Goal: Task Accomplishment & Management: Use online tool/utility

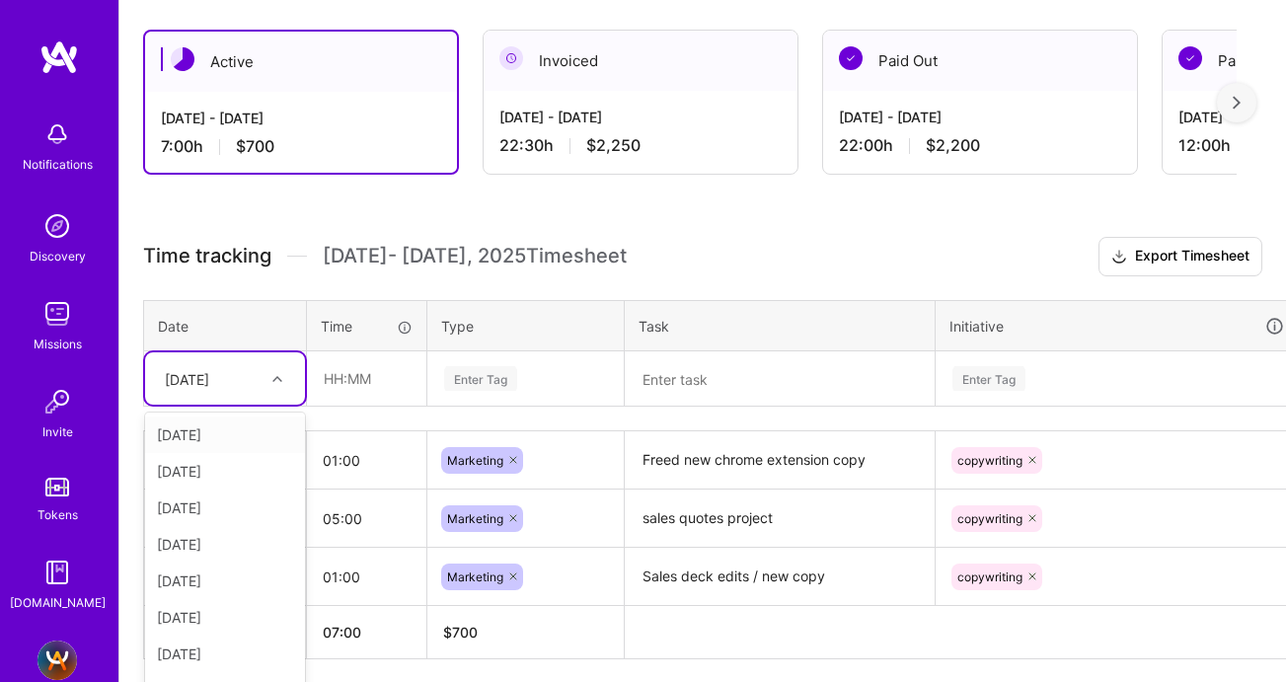
scroll to position [367, 0]
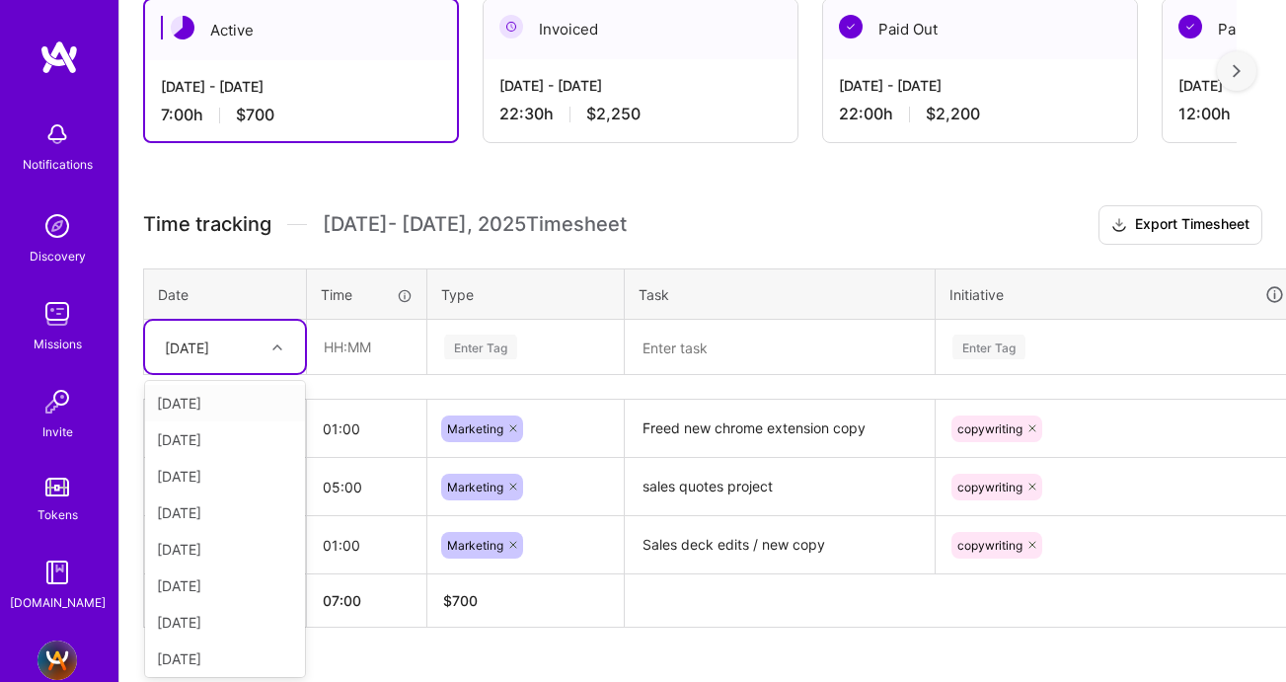
click at [260, 373] on div "option Mon, Aug 11, selected. option Fri, Aug 1 focused, 1 of 11. 10 results av…" at bounding box center [225, 347] width 160 height 52
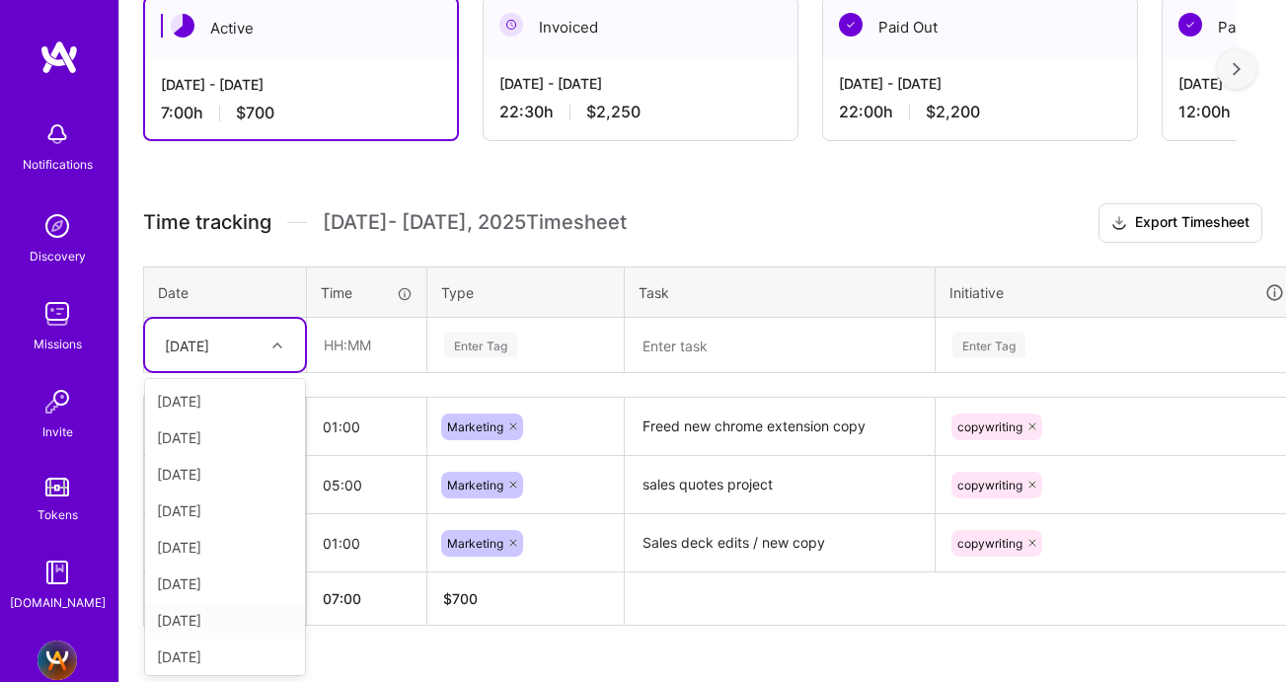
scroll to position [77, 0]
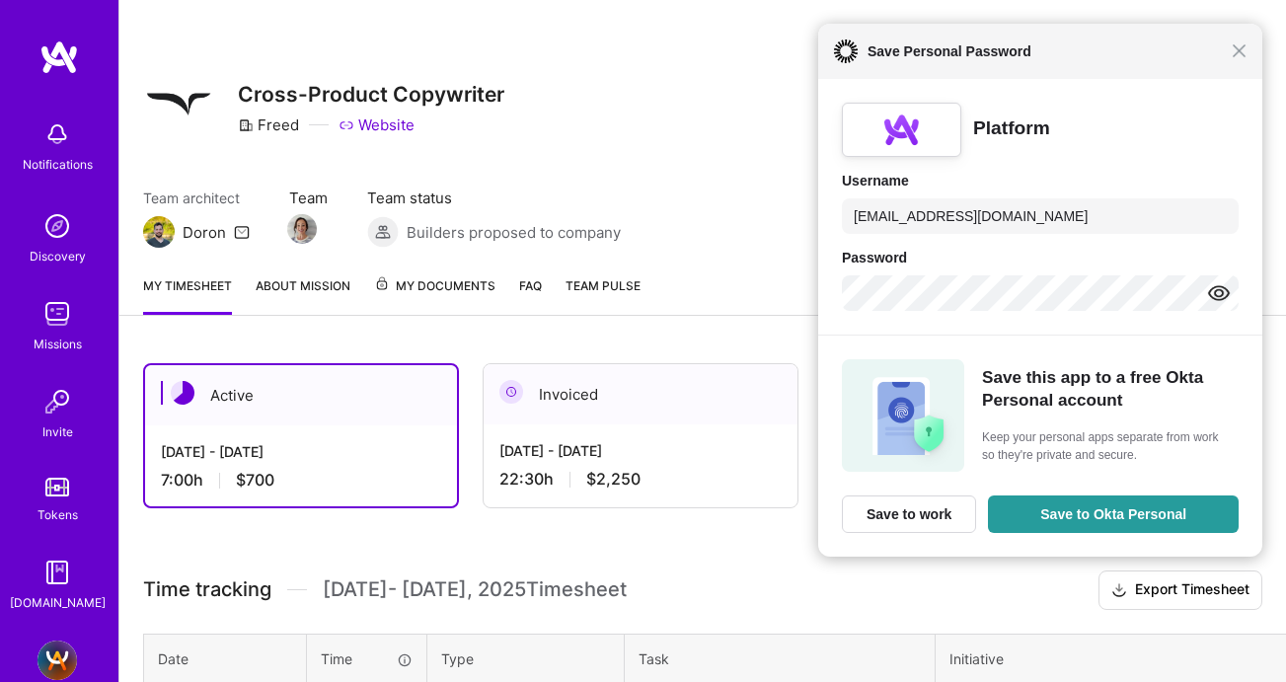
scroll to position [367, 0]
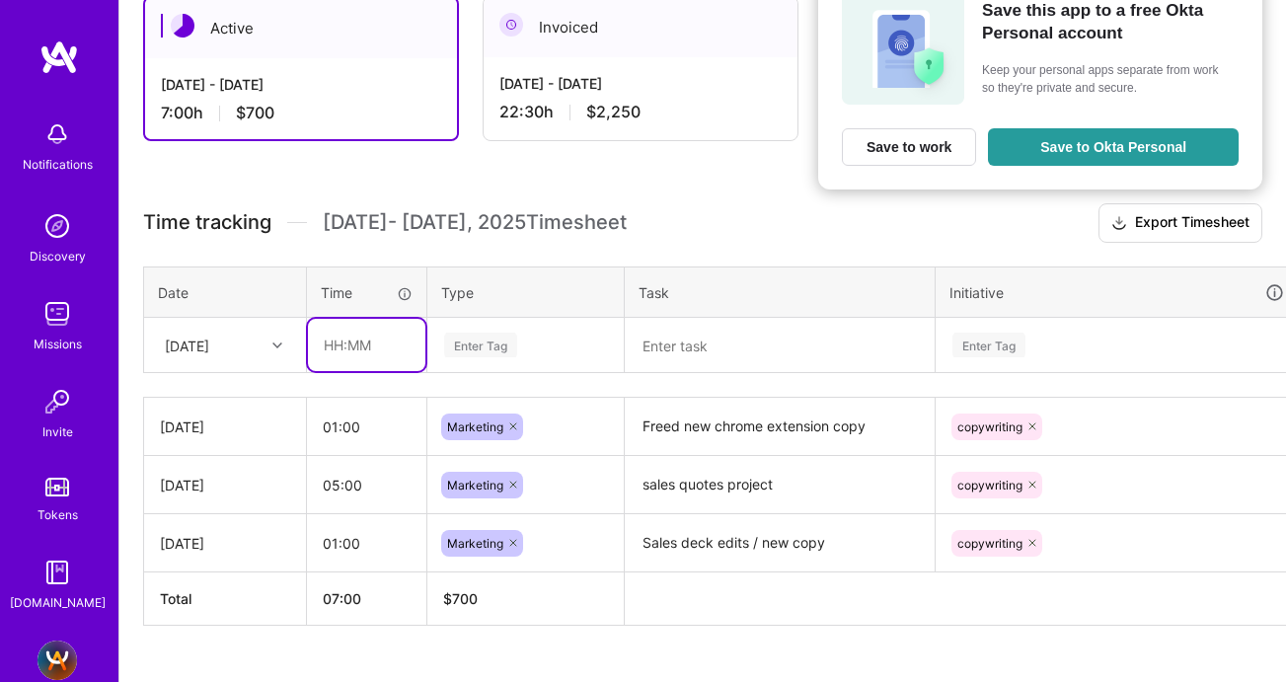
click at [320, 340] on input "text" at bounding box center [366, 345] width 117 height 52
type input "00:30"
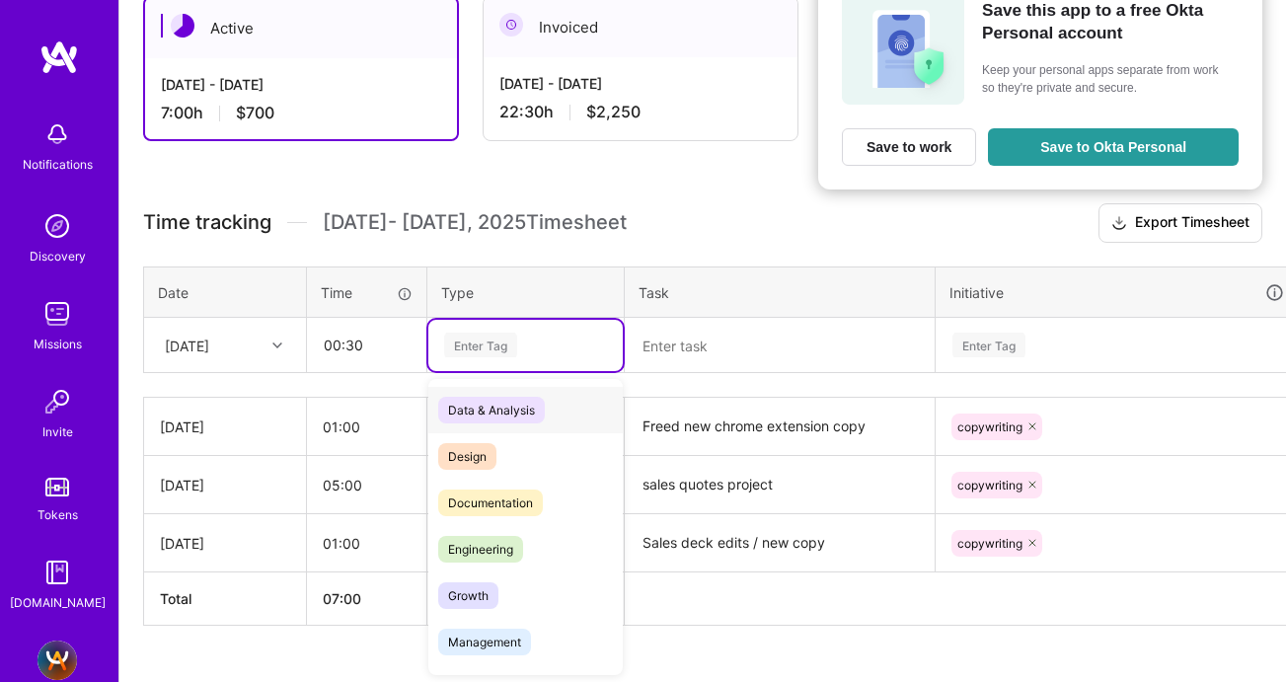
click at [457, 342] on div "Enter Tag" at bounding box center [480, 345] width 73 height 31
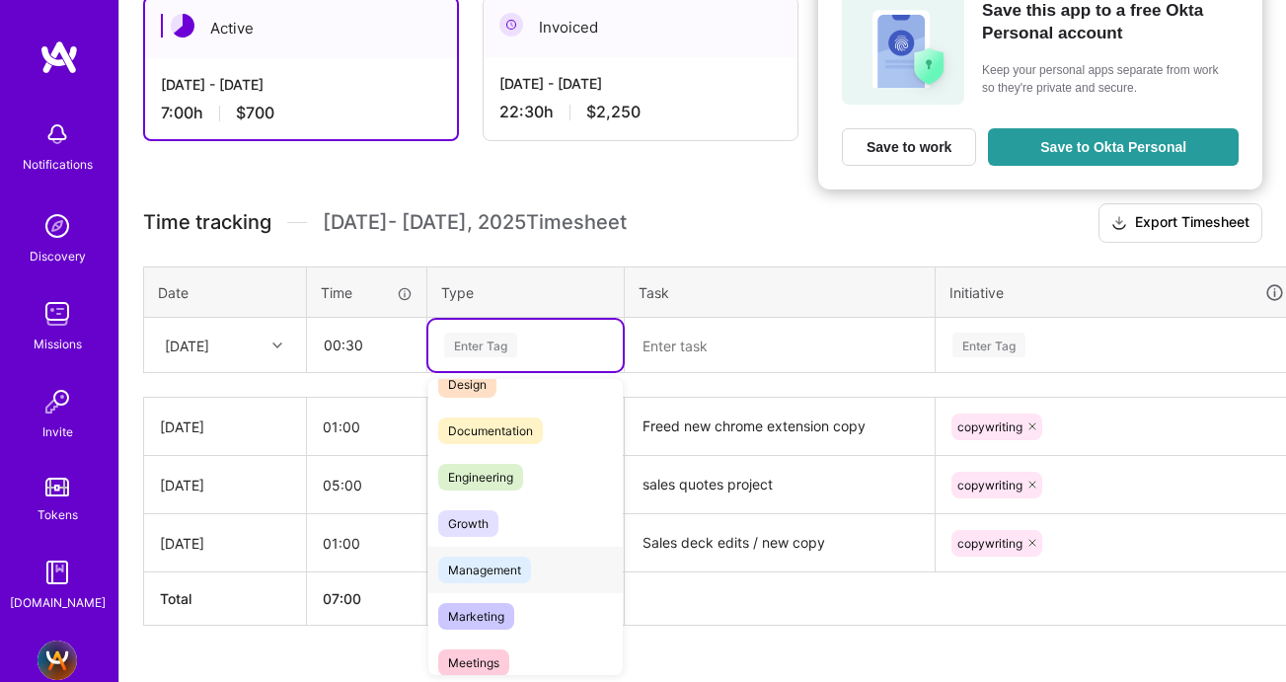
scroll to position [90, 0]
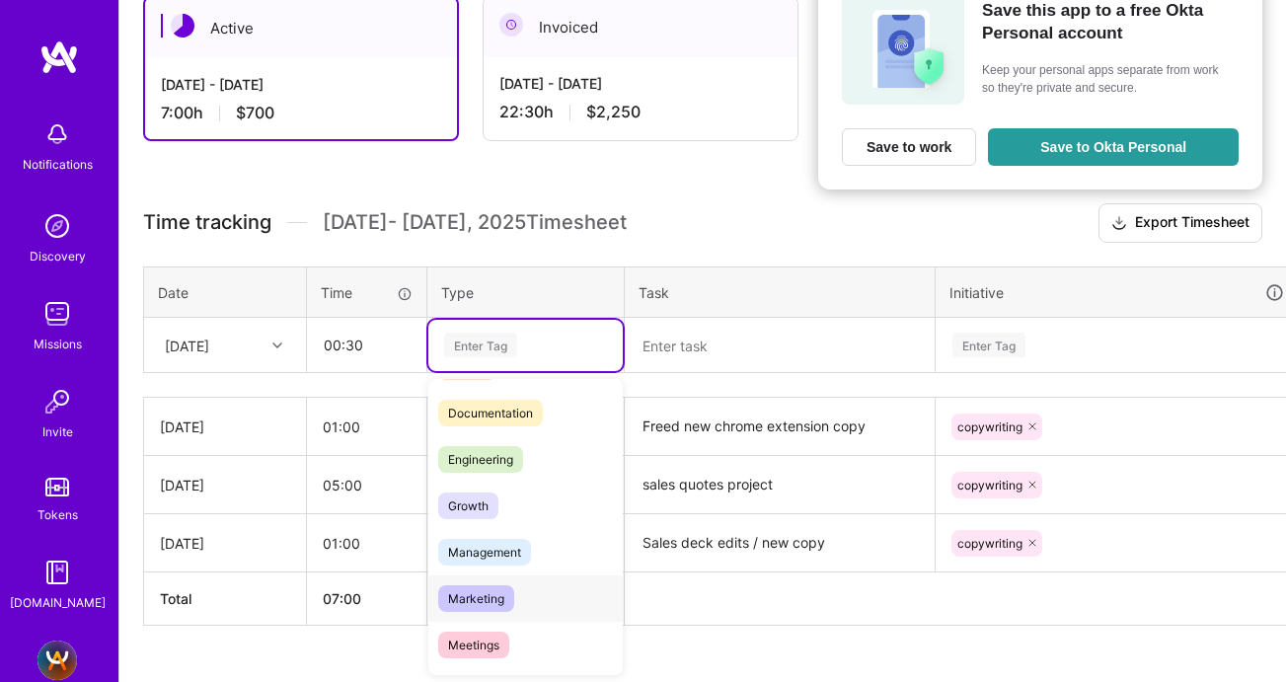
click at [474, 605] on span "Marketing" at bounding box center [476, 598] width 76 height 27
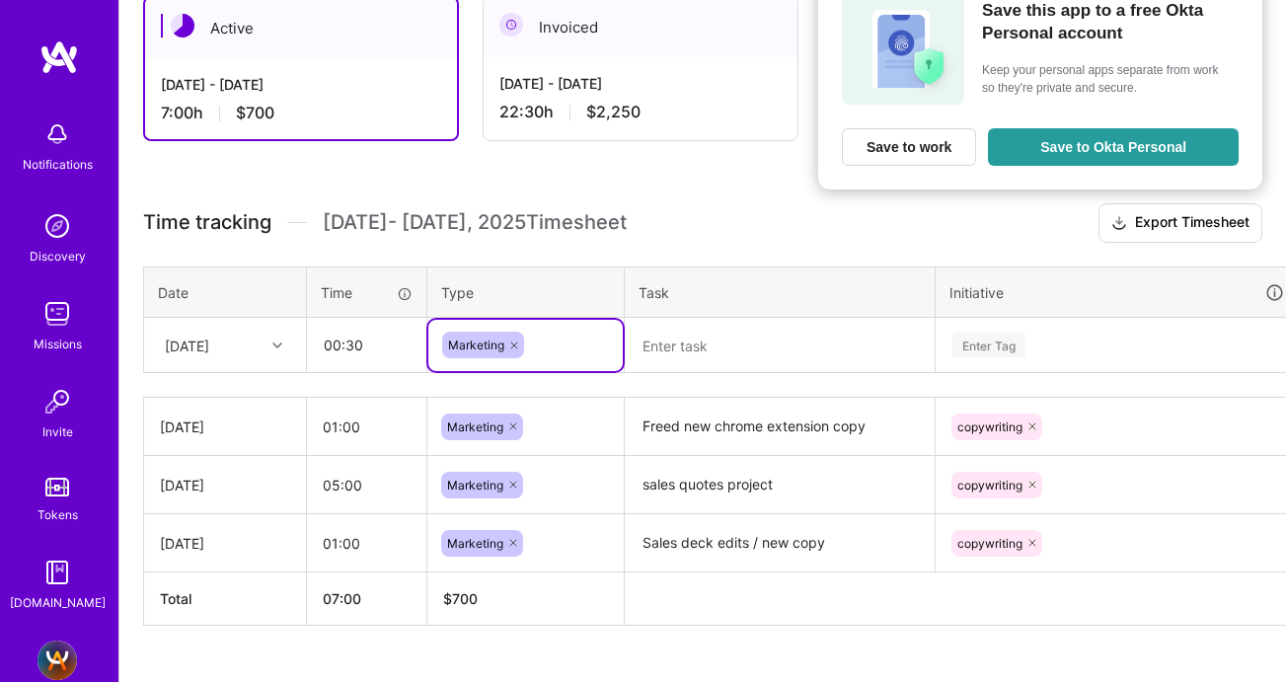
click at [664, 347] on textarea at bounding box center [780, 345] width 306 height 51
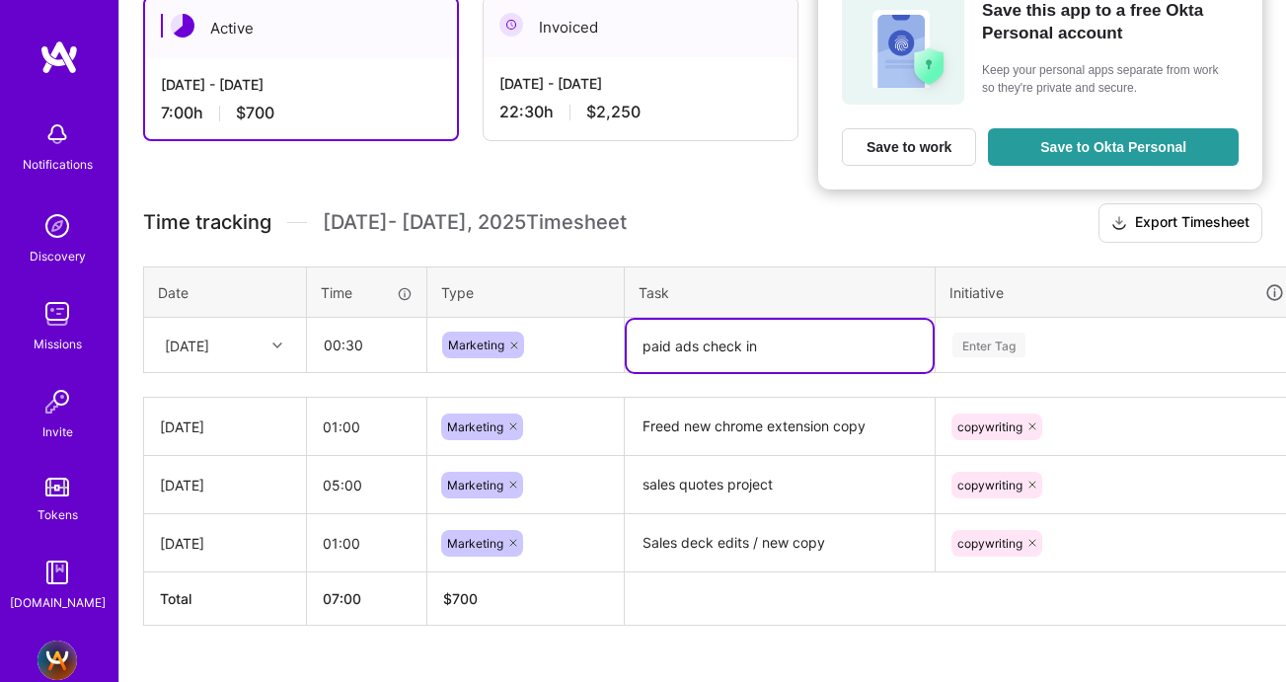
type textarea "paid ads check in"
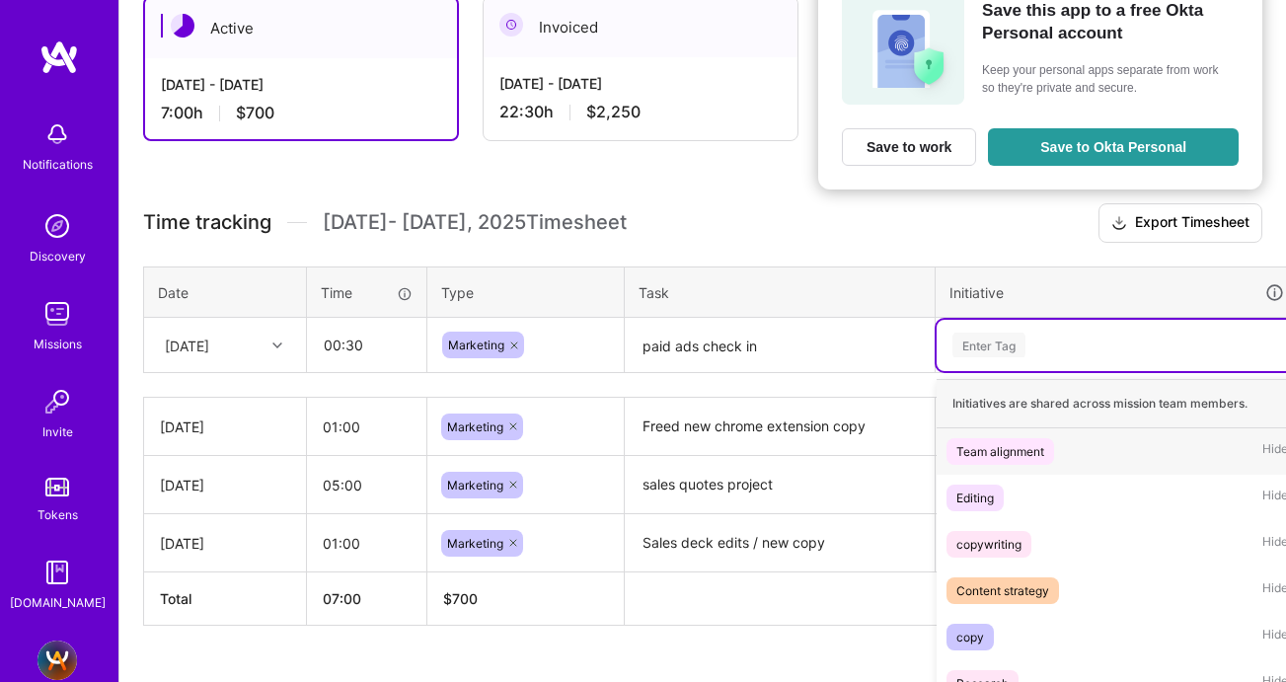
scroll to position [437, 0]
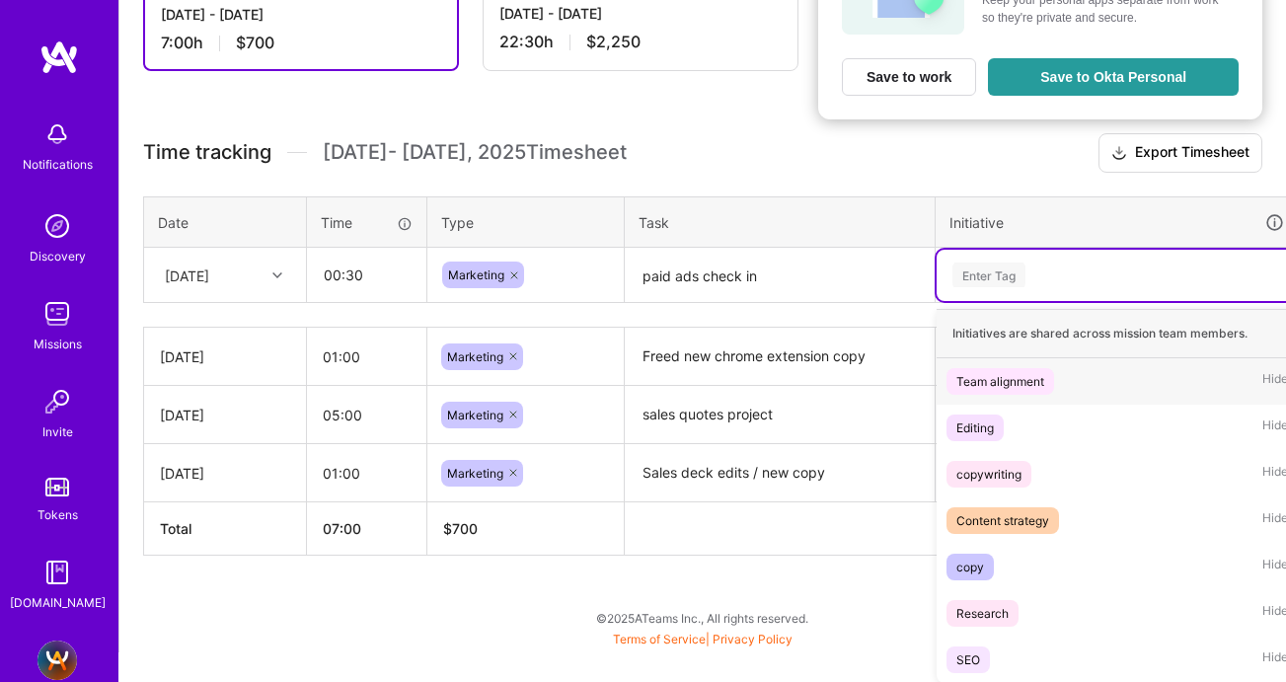
click at [970, 301] on div "option Team alignment focused, 1 of 7. 7 results available. Use Up and Down to …" at bounding box center [1117, 275] width 361 height 51
click at [978, 385] on div "Team alignment" at bounding box center [1000, 381] width 88 height 21
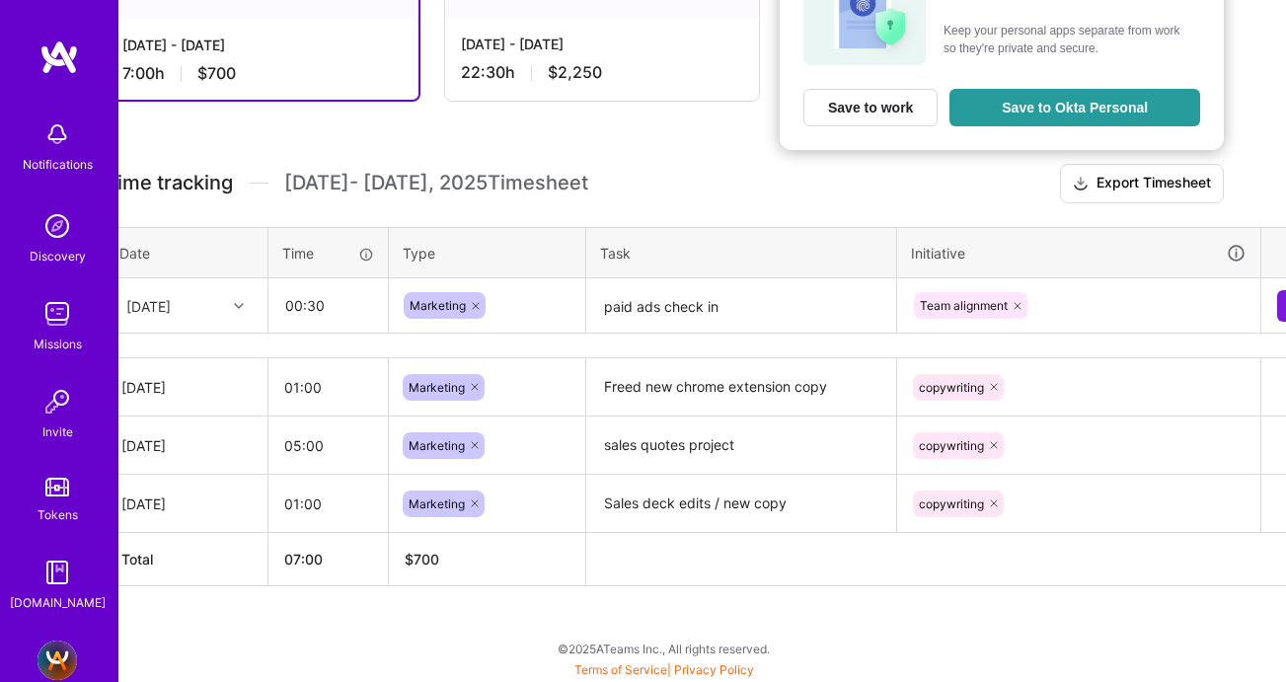
scroll to position [407, 80]
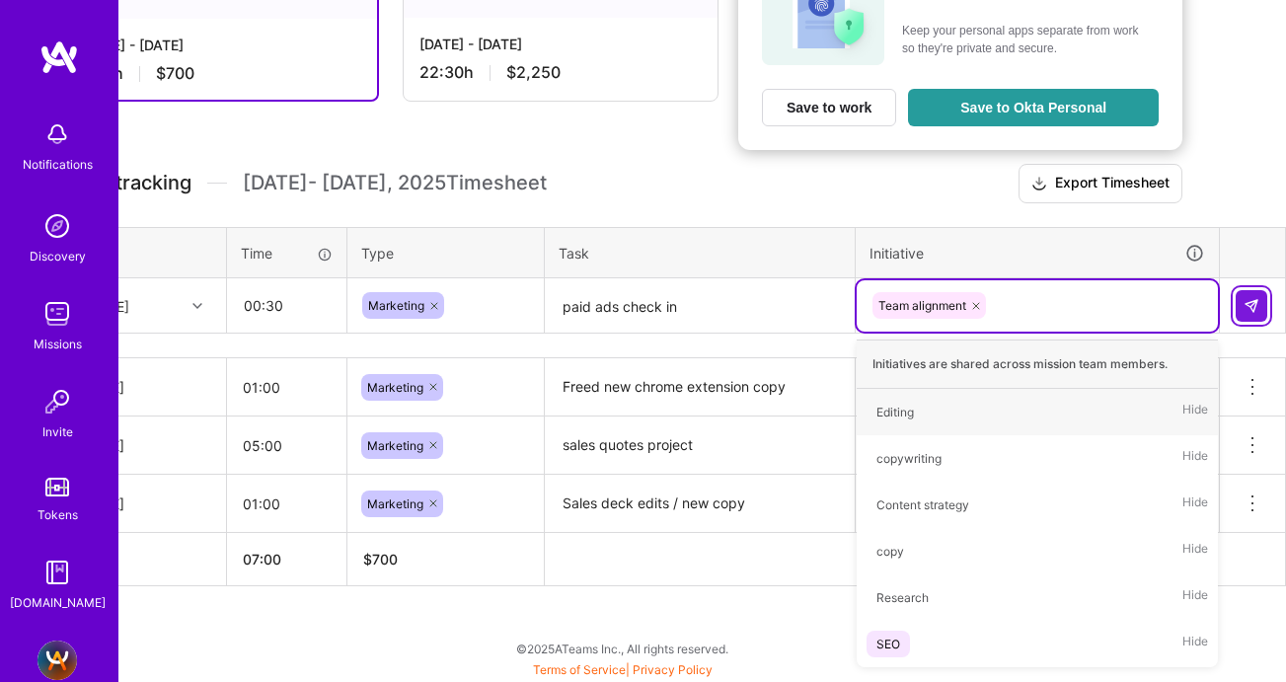
click at [1250, 300] on img at bounding box center [1251, 306] width 16 height 16
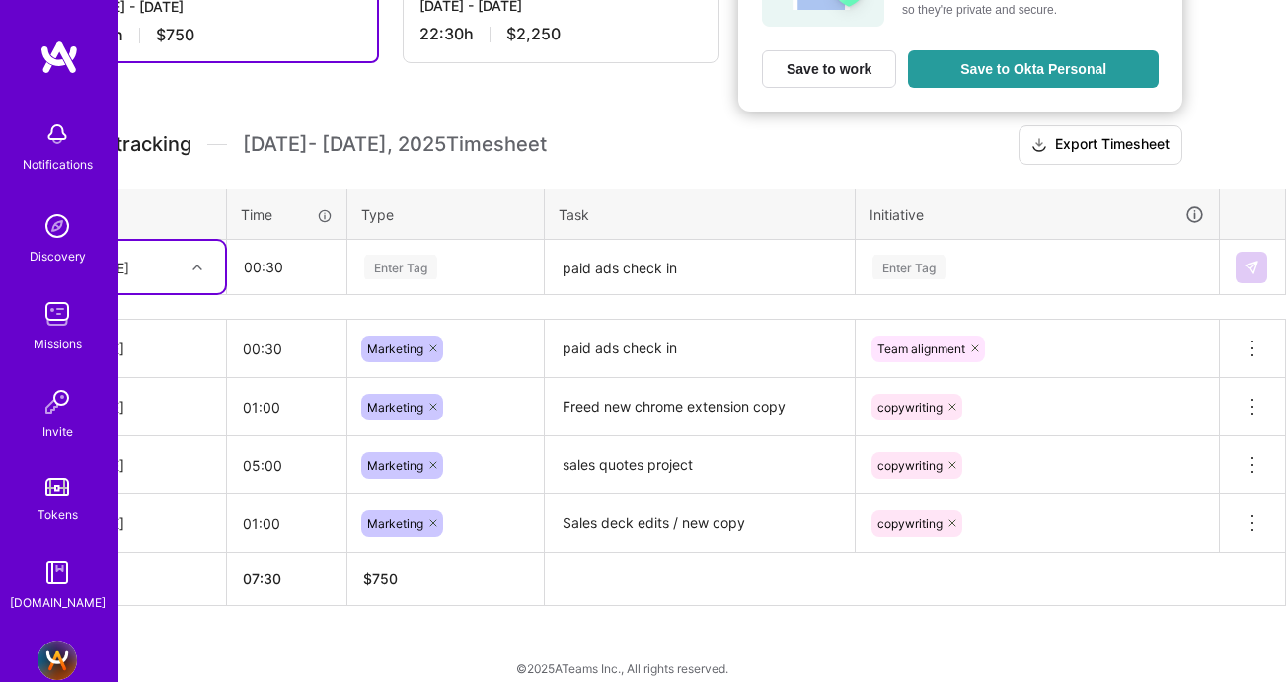
scroll to position [442, 80]
